Goal: Transaction & Acquisition: Purchase product/service

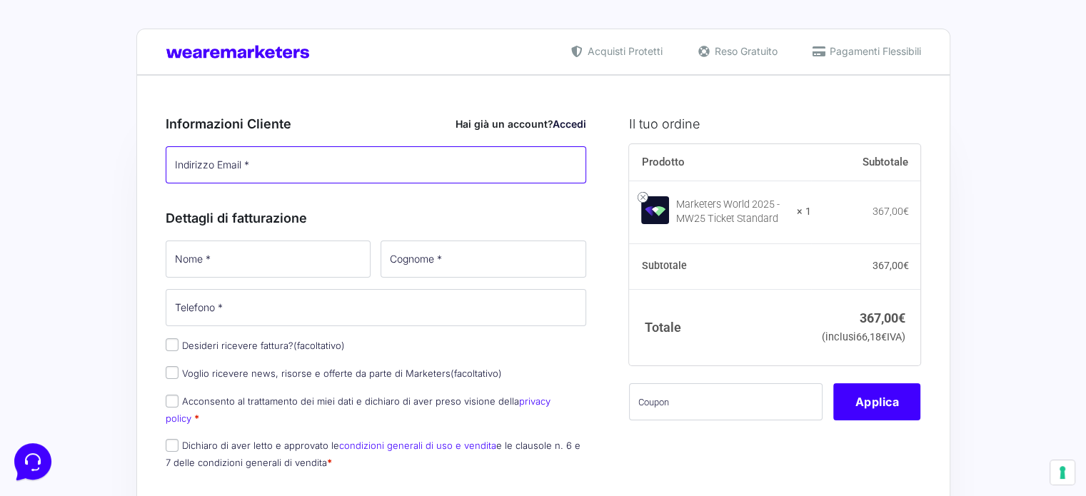
click at [294, 166] on input "Indirizzo Email *" at bounding box center [376, 164] width 421 height 37
paste input "[PERSON_NAME][EMAIL_ADDRESS][PERSON_NAME][DOMAIN_NAME]"
type input "[PERSON_NAME][EMAIL_ADDRESS][PERSON_NAME][DOMAIN_NAME]"
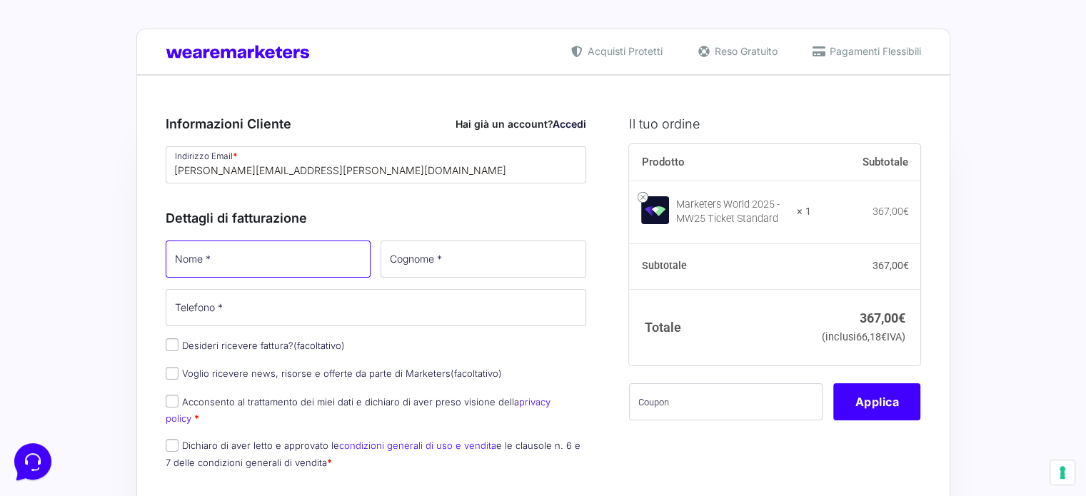
click at [189, 265] on input "Nome *" at bounding box center [269, 259] width 206 height 37
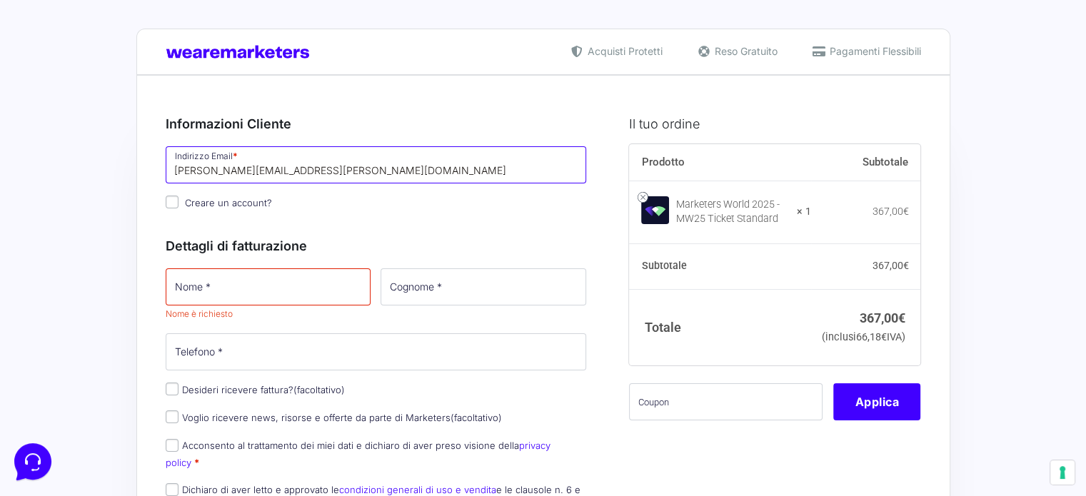
click at [336, 165] on input "[PERSON_NAME][EMAIL_ADDRESS][PERSON_NAME][DOMAIN_NAME]" at bounding box center [376, 164] width 421 height 37
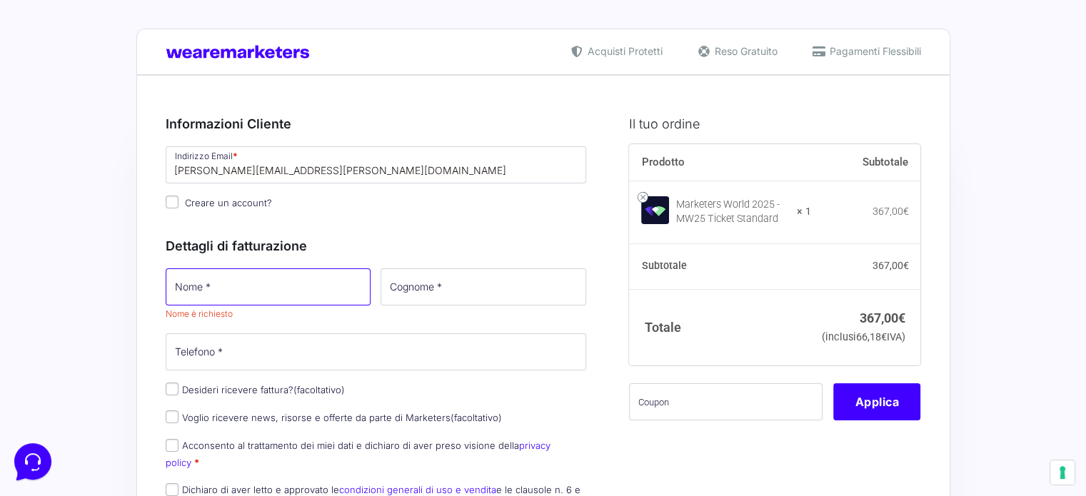
type input "[PERSON_NAME]"
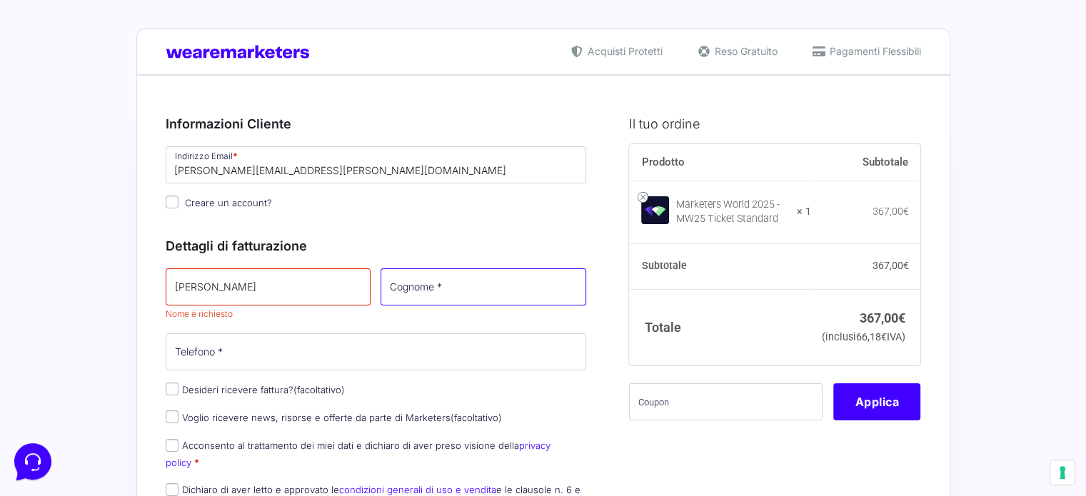
type input "[PERSON_NAME]"
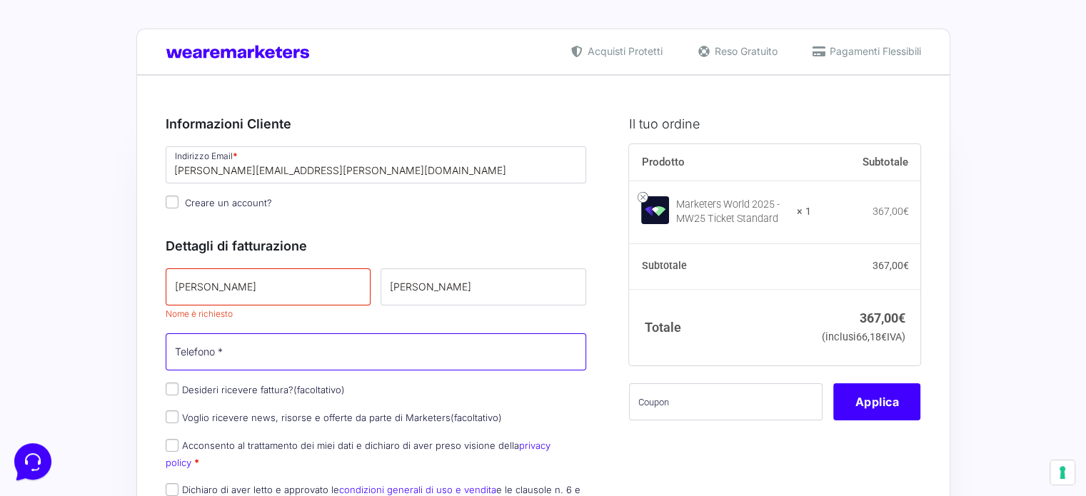
type input "[PHONE_NUMBER]"
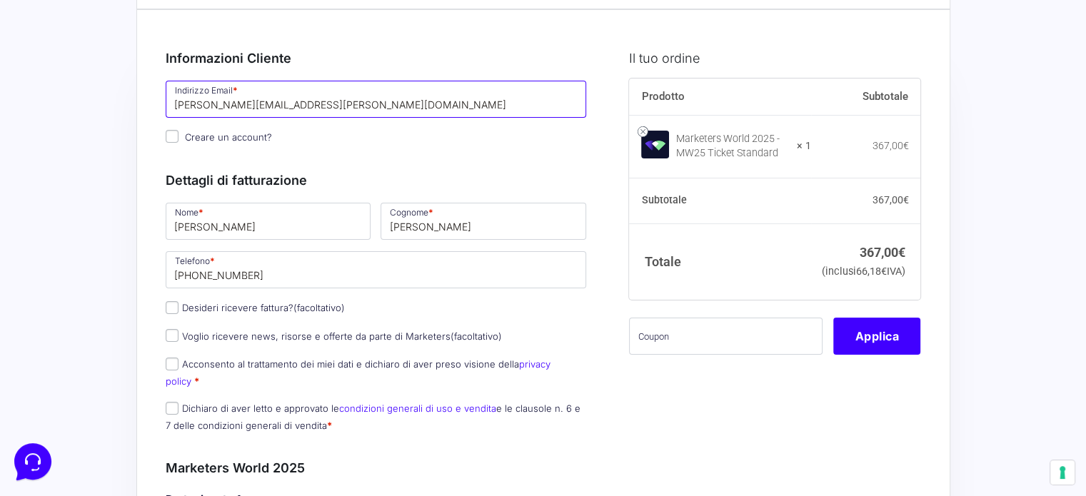
scroll to position [143, 0]
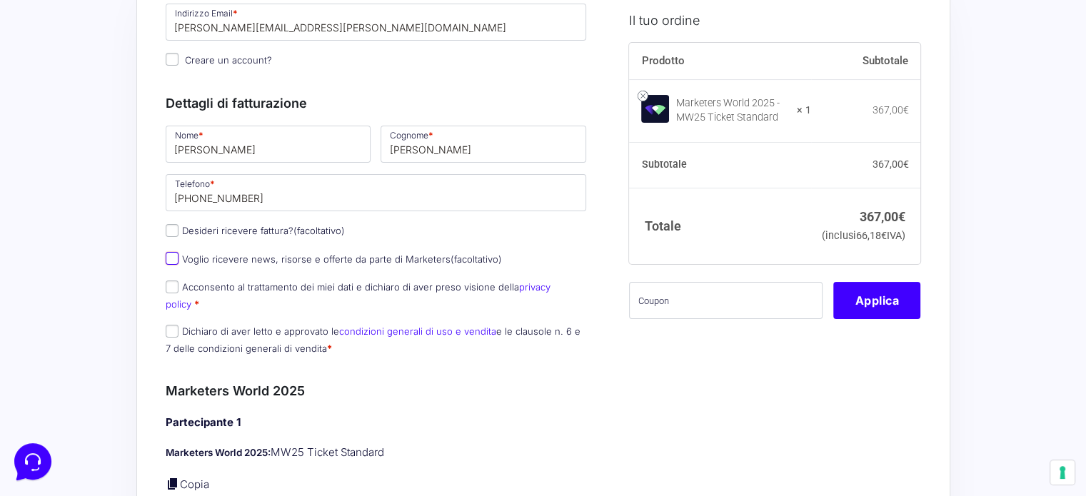
click at [172, 256] on input "Voglio ricevere news, risorse e offerte da parte di Marketers (facoltativo)" at bounding box center [172, 258] width 13 height 13
checkbox input "true"
click at [174, 285] on input "Acconsento al trattamento dei miei dati e dichiaro di aver preso visione della …" at bounding box center [172, 286] width 13 height 13
checkbox input "true"
click at [166, 325] on input "Dichiaro di aver letto e approvato le condizioni generali di uso e vendita e le…" at bounding box center [172, 331] width 13 height 13
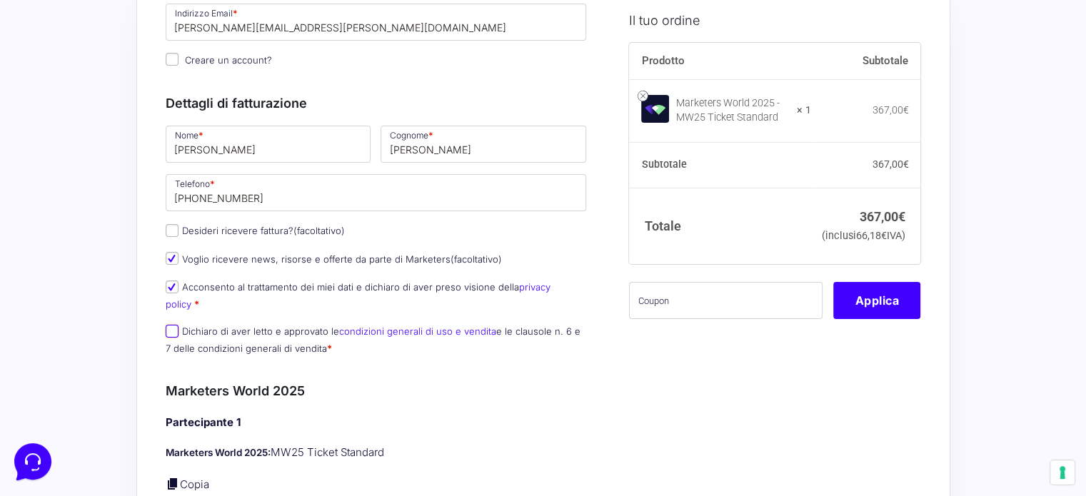
checkbox input "true"
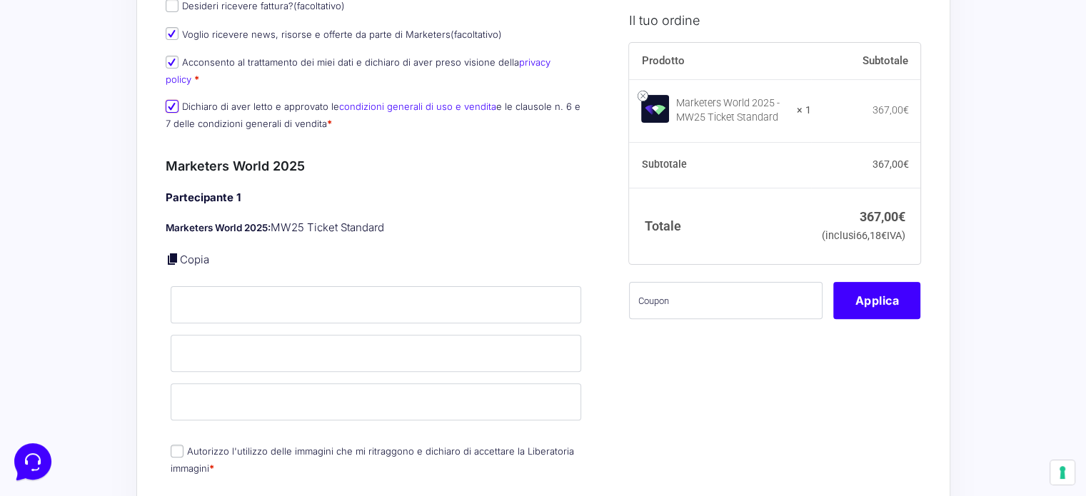
scroll to position [428, 0]
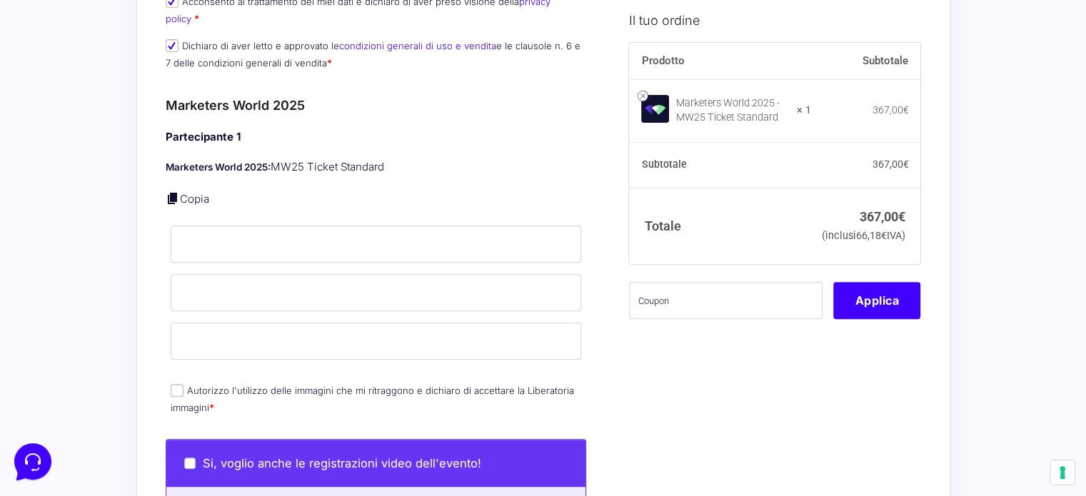
click at [181, 192] on link "Copia" at bounding box center [194, 199] width 29 height 14
type input "[PERSON_NAME]"
type input "[PERSON_NAME][EMAIL_ADDRESS][PERSON_NAME][DOMAIN_NAME]"
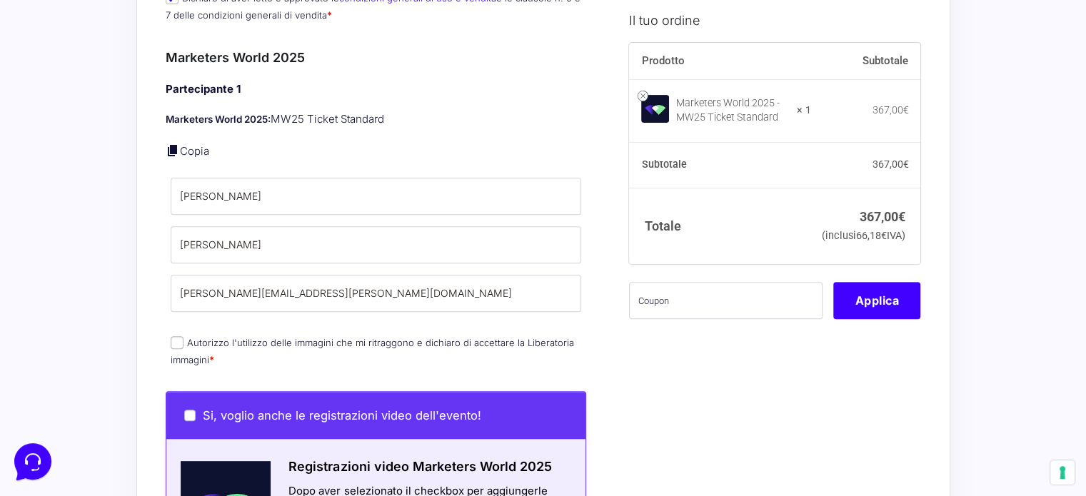
scroll to position [500, 0]
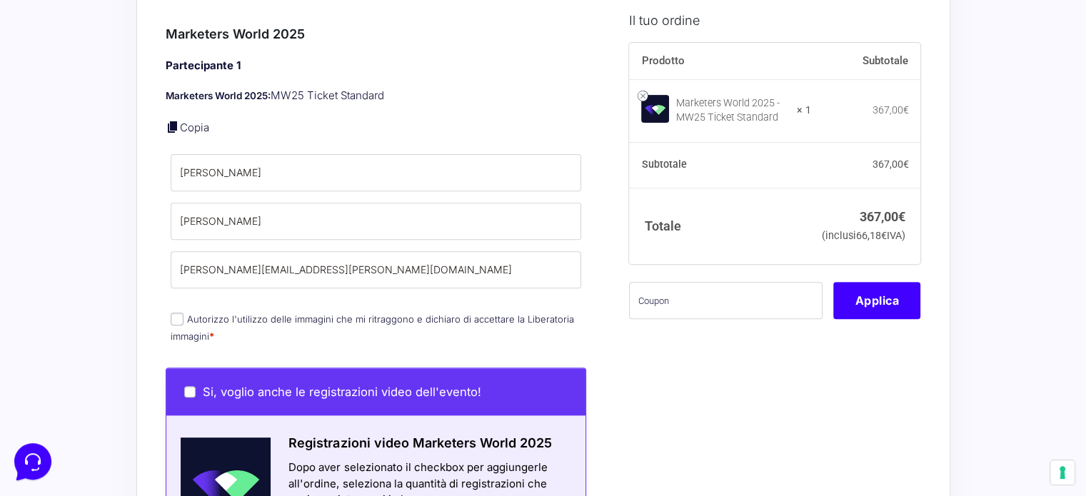
click at [175, 313] on input "Autorizzo l'utilizzo delle immagini che mi ritraggono e dichiaro di accettare l…" at bounding box center [177, 319] width 13 height 13
checkbox input "true"
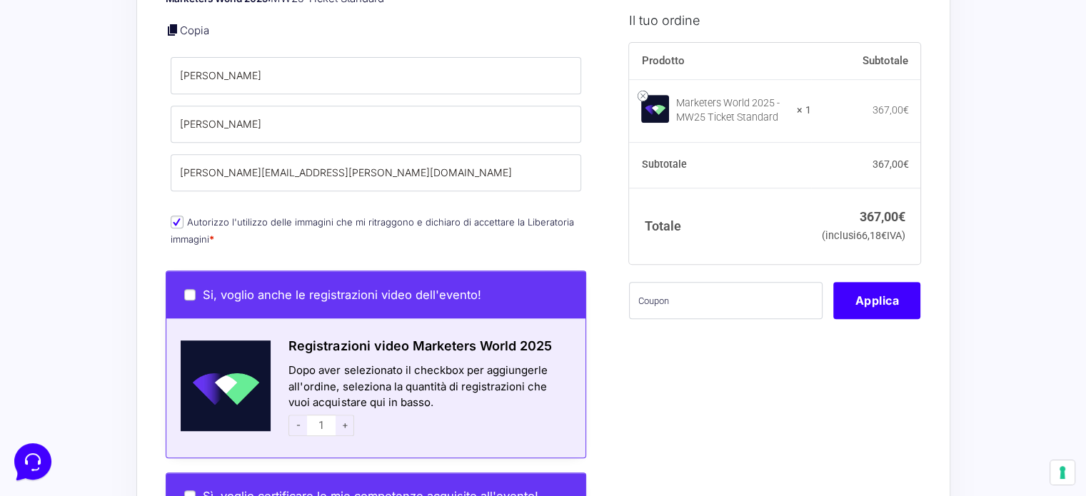
scroll to position [642, 0]
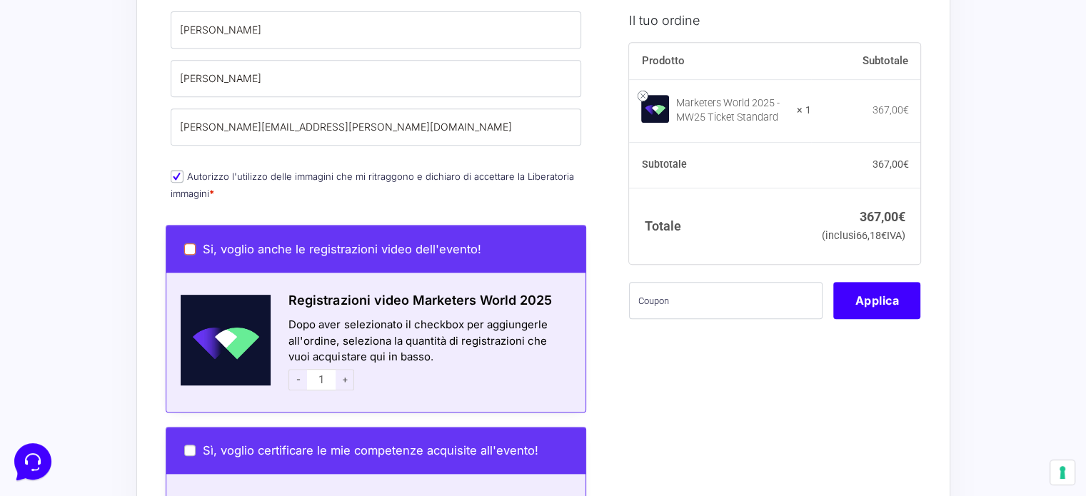
click at [191, 243] on input "Si, voglio anche le registrazioni video dell'evento!" at bounding box center [189, 248] width 11 height 11
checkbox input "true"
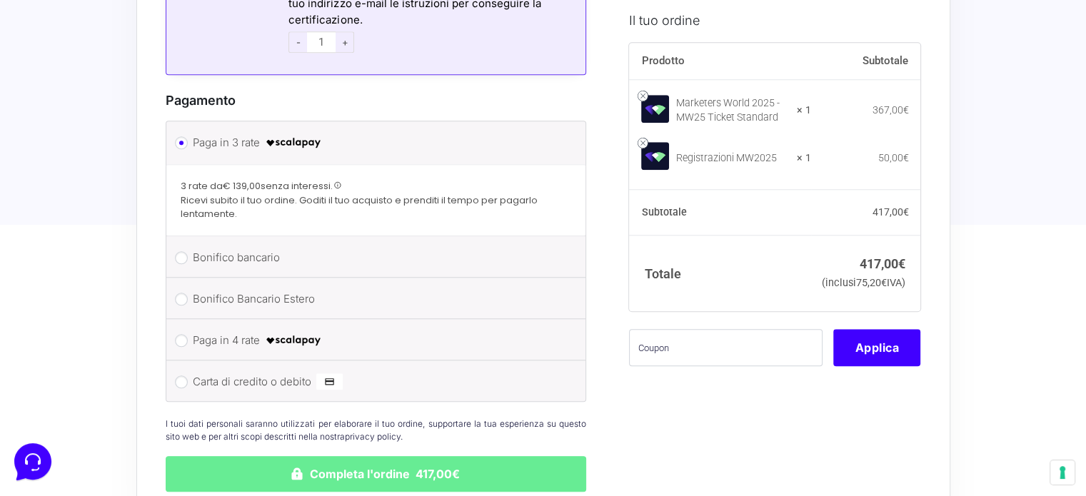
scroll to position [1356, 0]
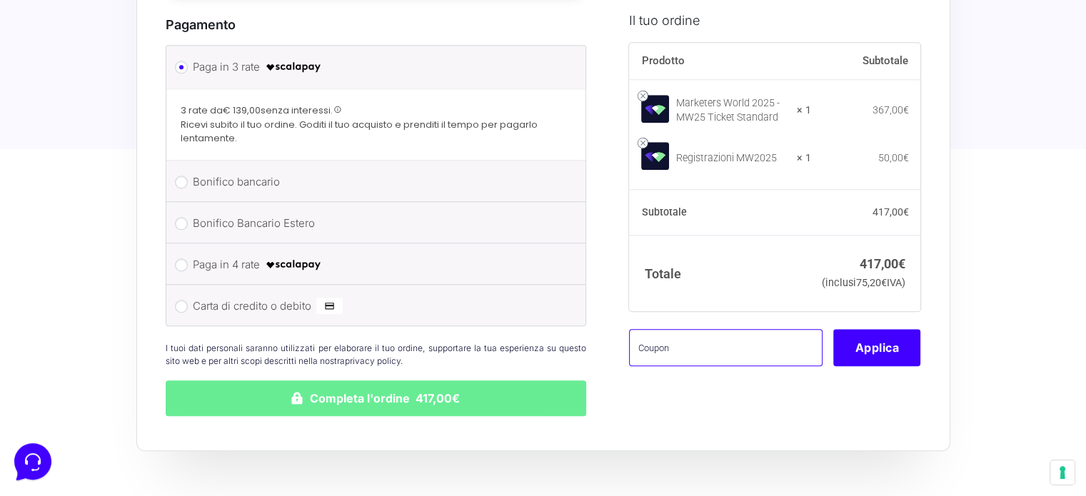
click at [711, 359] on input "text" at bounding box center [725, 348] width 193 height 37
paste input "MW25ITAW"
type input "MW25ITAW"
click at [902, 356] on button "Applica" at bounding box center [876, 348] width 87 height 37
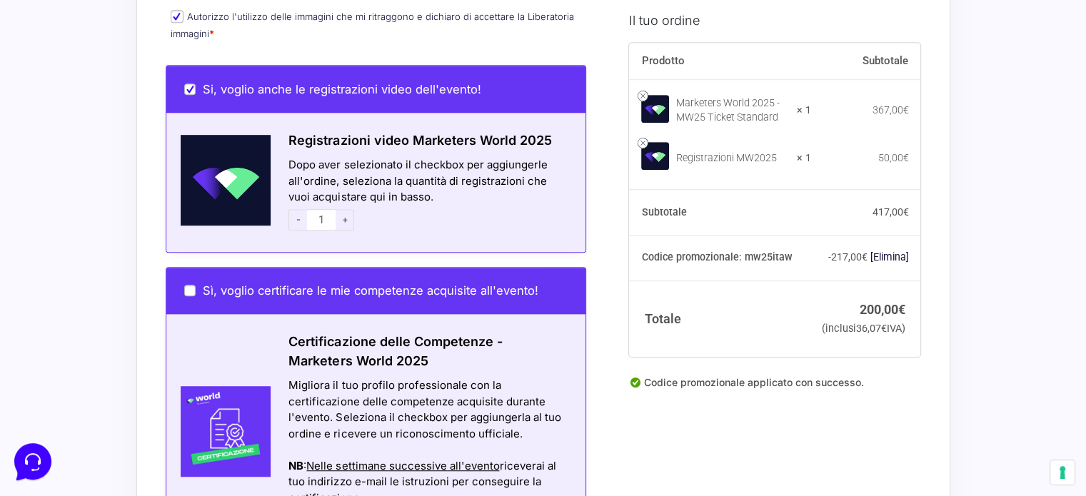
scroll to position [785, 0]
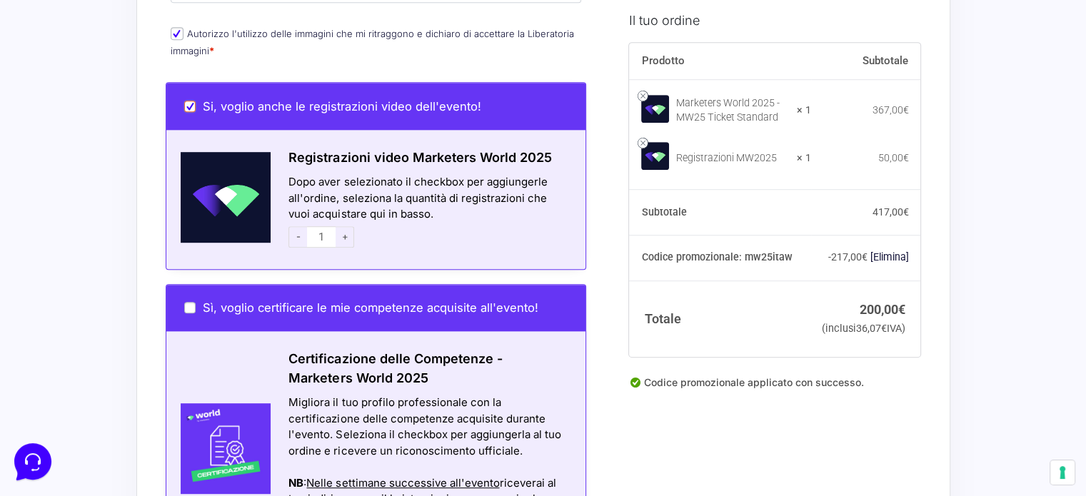
click at [190, 101] on input "Si, voglio anche le registrazioni video dell'evento!" at bounding box center [189, 106] width 11 height 11
checkbox input "false"
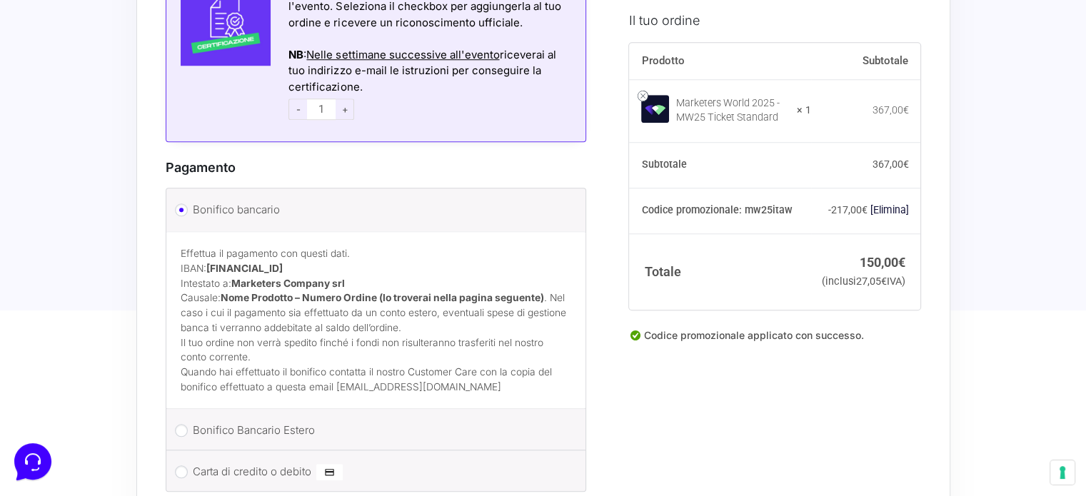
scroll to position [1356, 0]
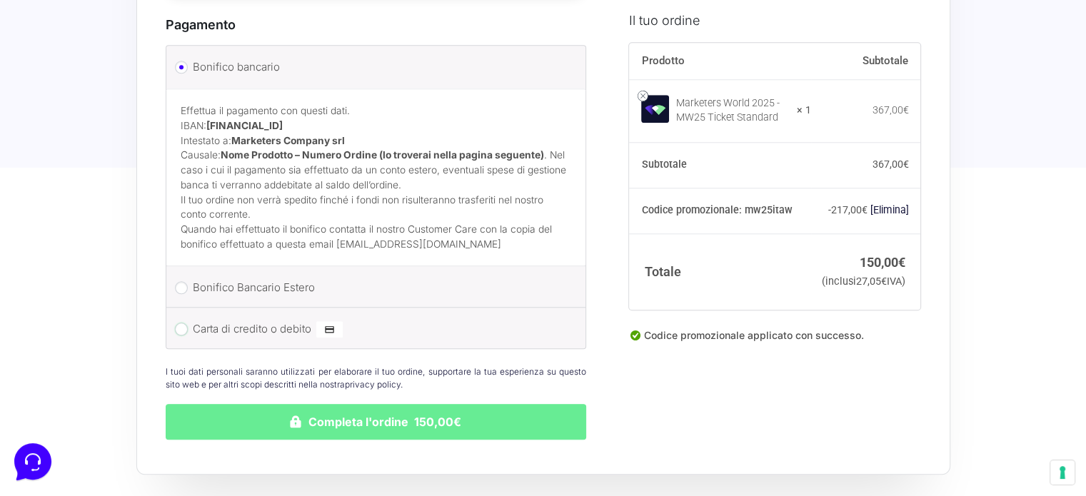
click at [184, 323] on input "Carta di credito o debito" at bounding box center [181, 329] width 13 height 13
radio input "true"
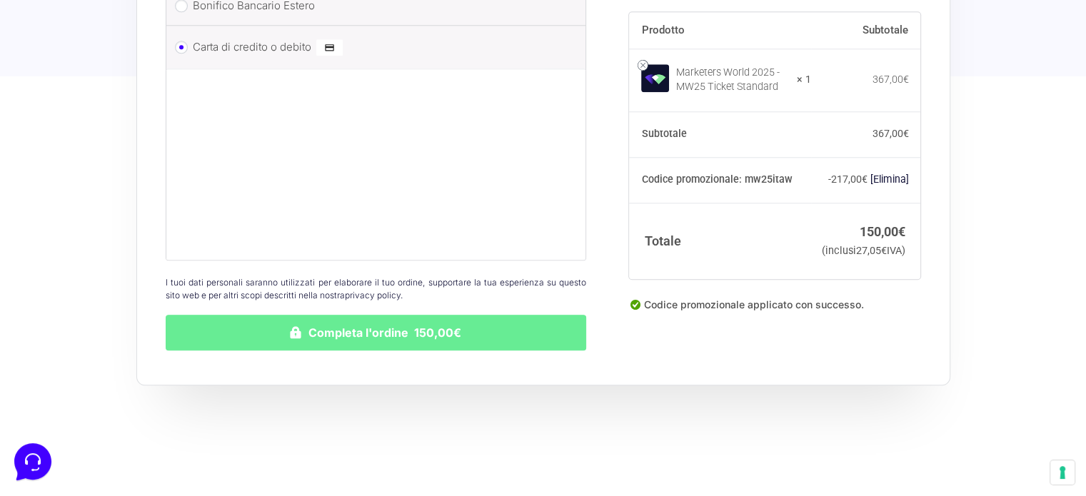
scroll to position [1493, 0]
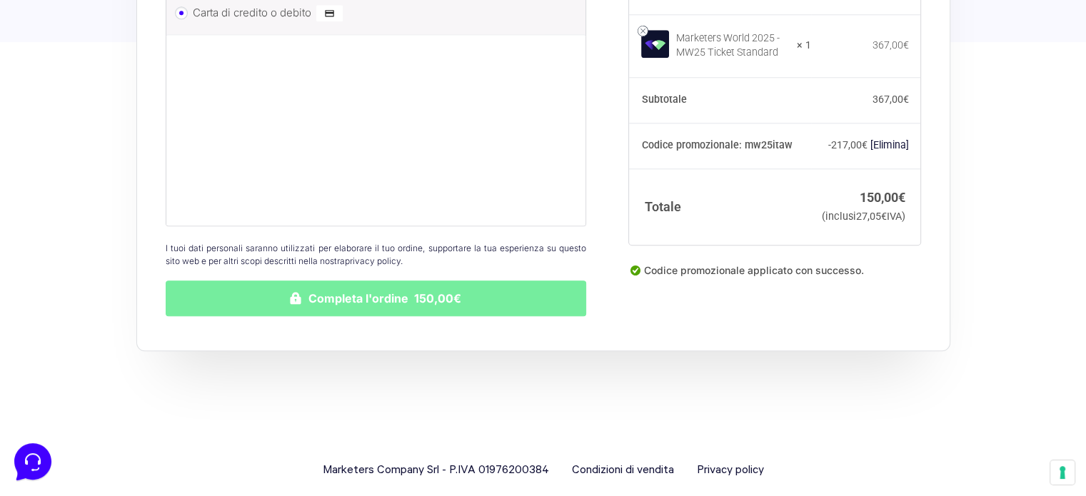
click at [403, 288] on button "Completa l'ordine 150,00€" at bounding box center [376, 298] width 421 height 36
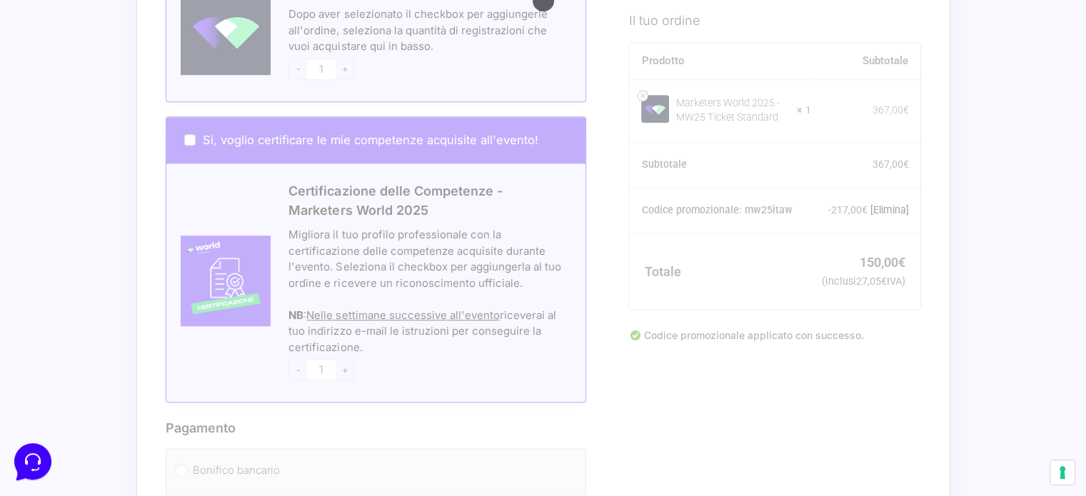
scroll to position [922, 0]
